Goal: Task Accomplishment & Management: Manage account settings

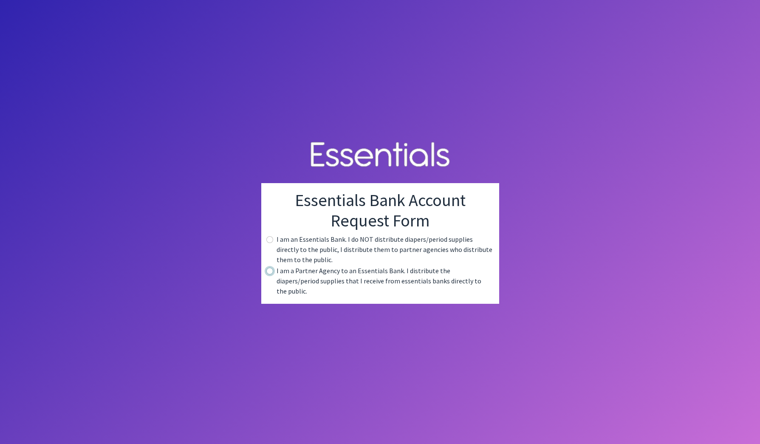
click at [271, 274] on input "radio" at bounding box center [269, 271] width 7 height 7
radio input "true"
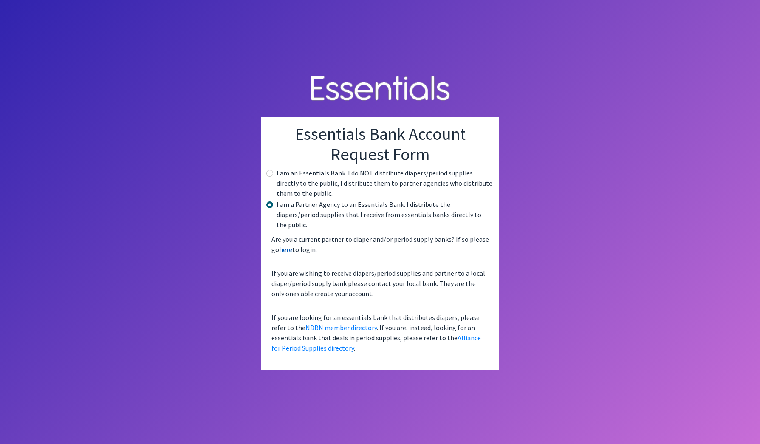
click at [289, 245] on link "here" at bounding box center [285, 249] width 13 height 8
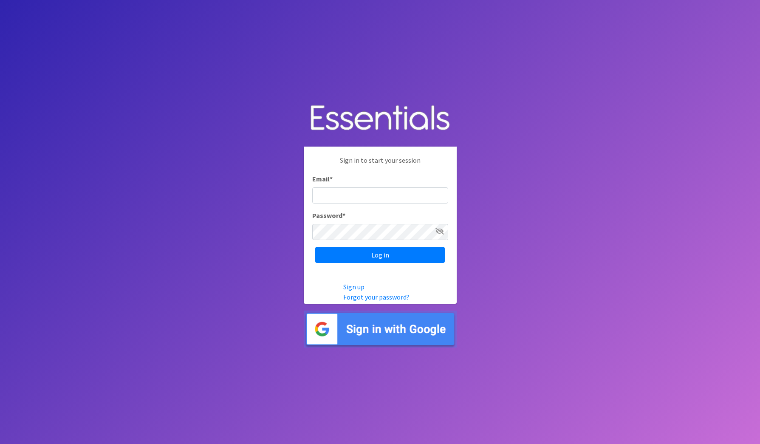
click at [348, 197] on input "Email *" at bounding box center [380, 195] width 136 height 16
type input "[EMAIL_ADDRESS][DOMAIN_NAME]"
click at [355, 253] on input "Log in" at bounding box center [380, 255] width 130 height 16
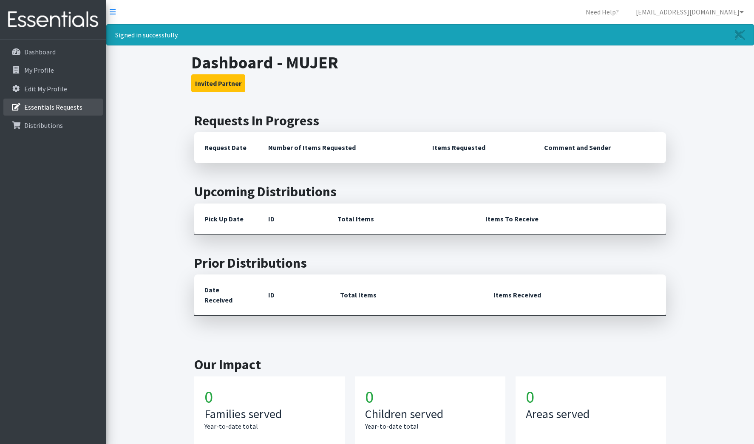
click at [59, 110] on p "Essentials Requests" at bounding box center [53, 107] width 58 height 8
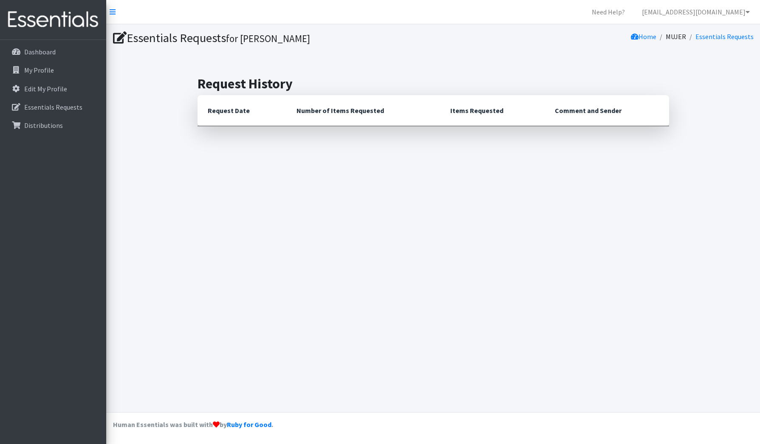
click at [119, 40] on icon at bounding box center [120, 38] width 14 height 12
click at [727, 38] on link "Essentials Requests" at bounding box center [725, 36] width 58 height 8
click at [51, 52] on p "Dashboard" at bounding box center [39, 52] width 31 height 8
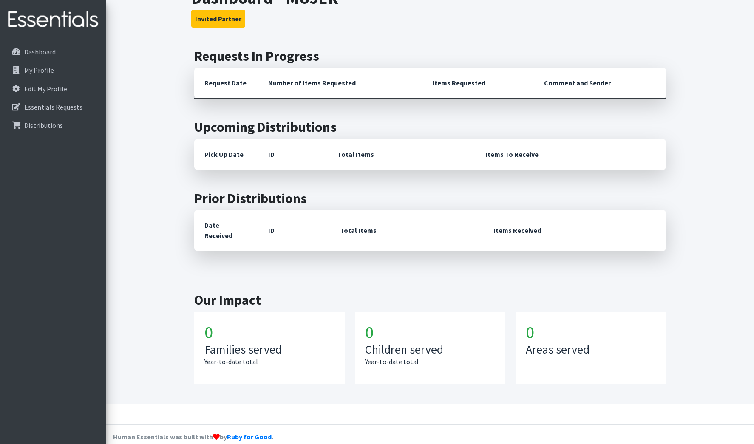
scroll to position [39, 0]
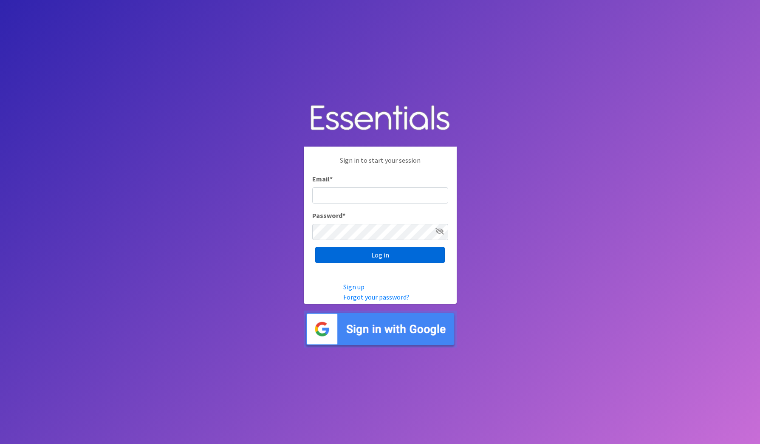
type input "[EMAIL_ADDRESS][DOMAIN_NAME]"
click at [385, 252] on input "Log in" at bounding box center [380, 255] width 130 height 16
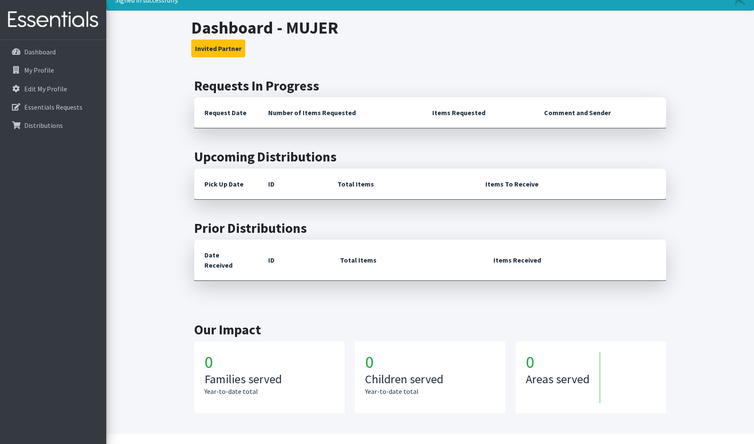
scroll to position [67, 0]
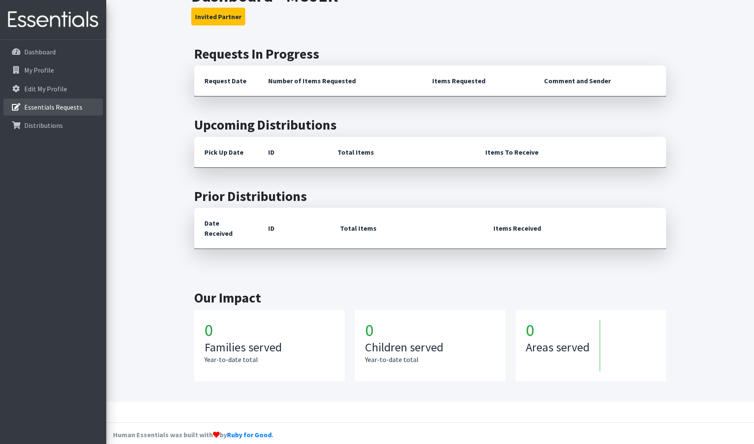
click at [15, 108] on icon at bounding box center [16, 107] width 11 height 8
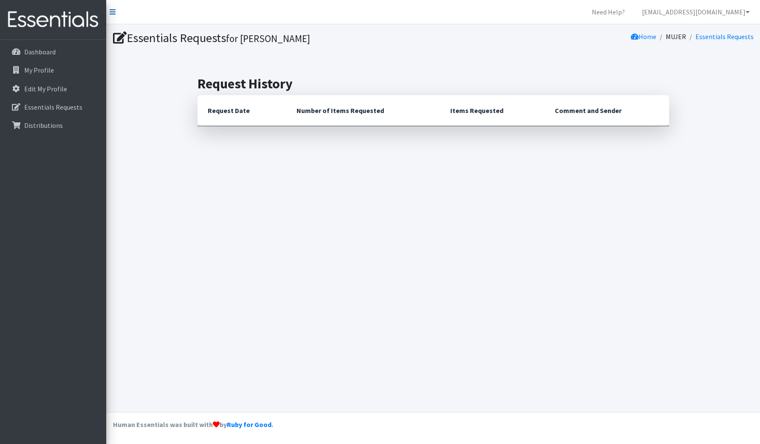
click at [113, 11] on icon at bounding box center [113, 11] width 6 height 7
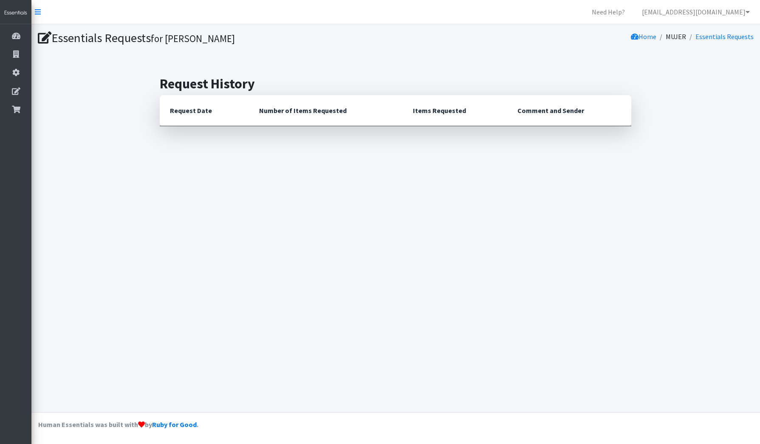
click at [48, 42] on icon at bounding box center [45, 38] width 14 height 12
click at [46, 37] on icon at bounding box center [45, 38] width 14 height 12
